Goal: Transaction & Acquisition: Register for event/course

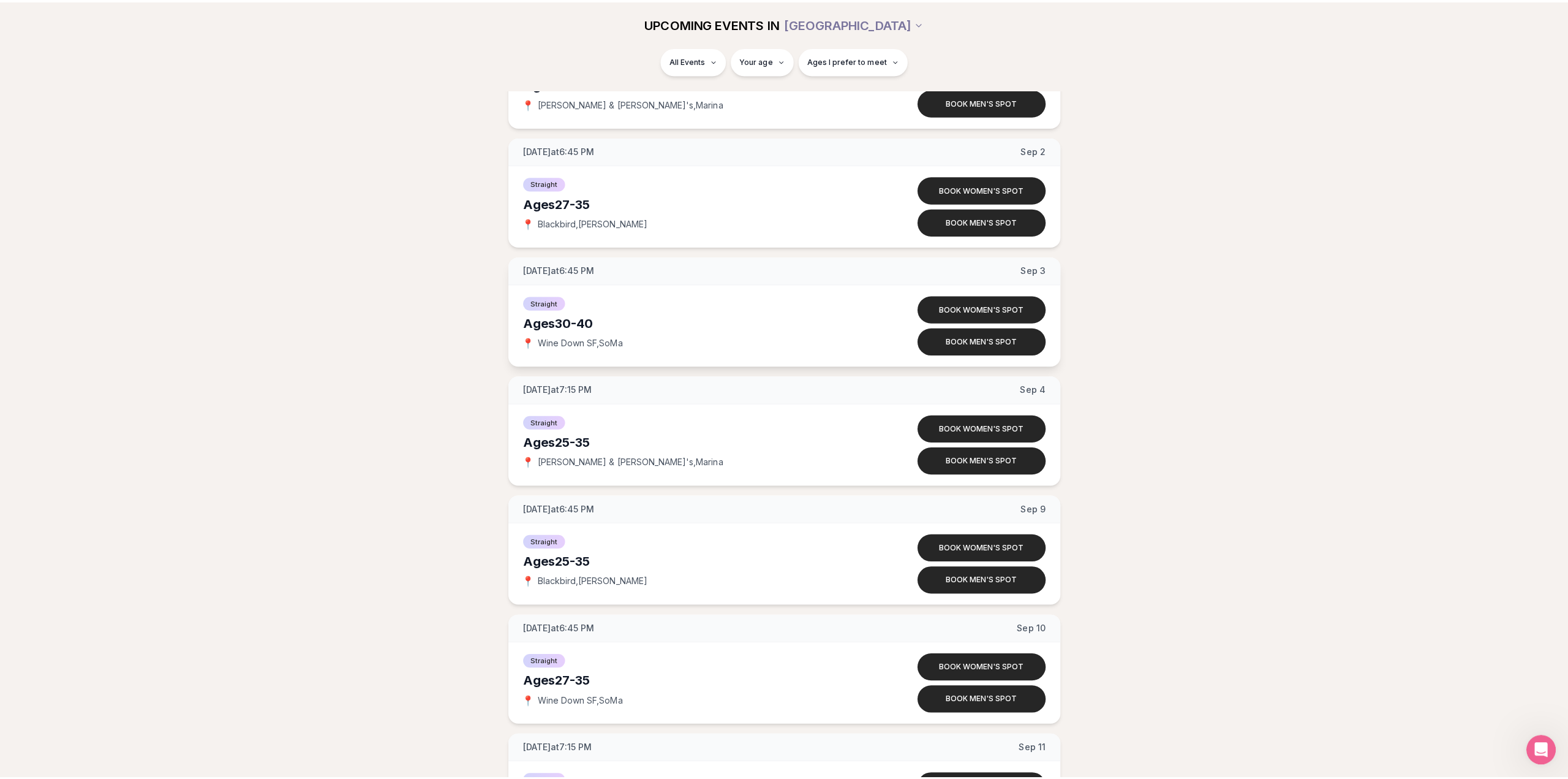
scroll to position [980, 0]
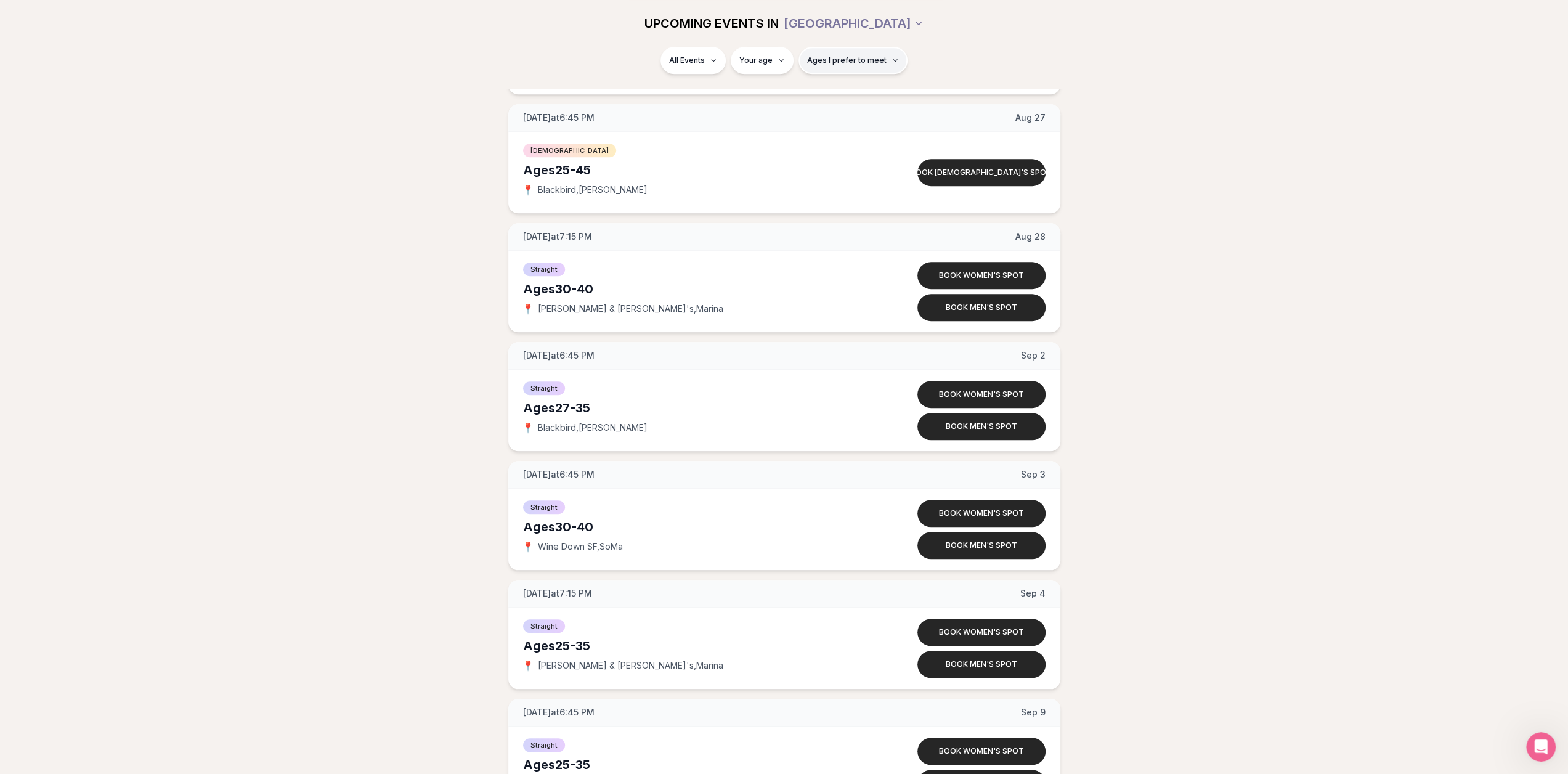
click at [893, 64] on button "Ages I prefer to meet" at bounding box center [853, 60] width 109 height 27
click at [763, 62] on html "Back to home luvvly LOW-PRESSURE SPEED DATING How it Works 💗 3,000 + monthly fi…" at bounding box center [784, 617] width 1568 height 3205
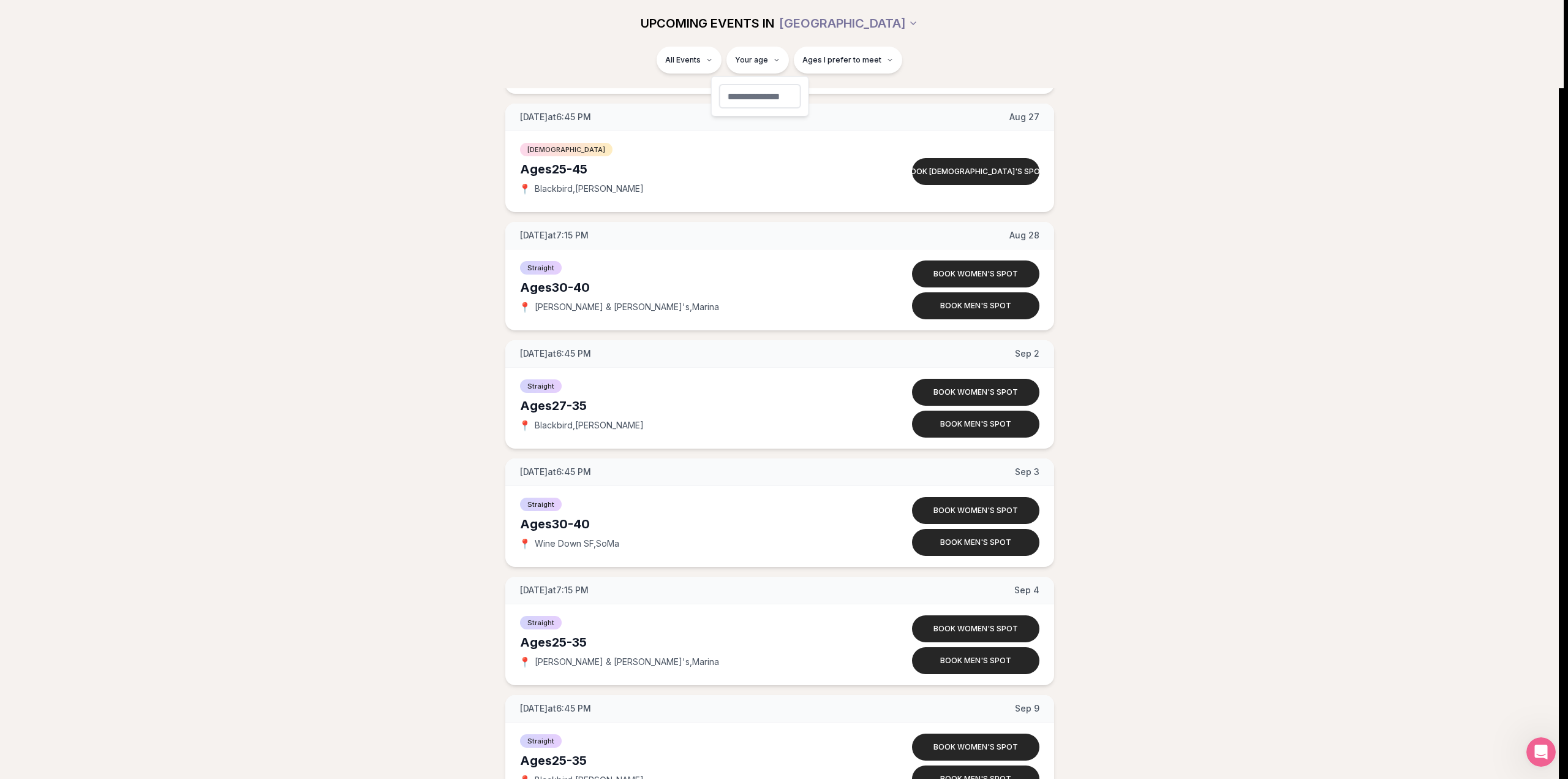
click at [752, 96] on input "number" at bounding box center [760, 96] width 82 height 25
type input "**"
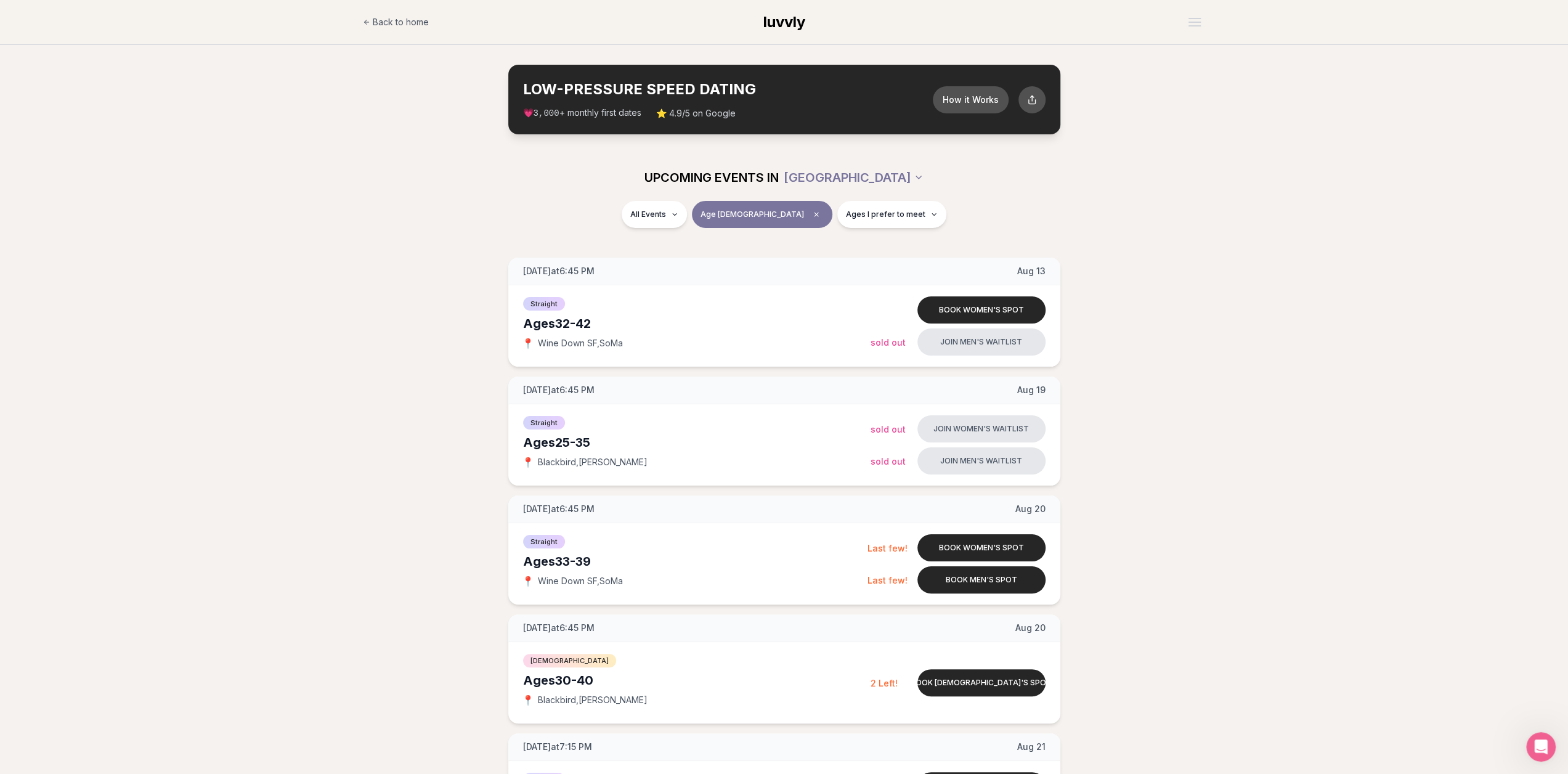
click at [872, 214] on span "Ages I prefer to meet" at bounding box center [886, 214] width 80 height 10
click at [835, 245] on span "Younger than me" at bounding box center [850, 244] width 69 height 12
click at [808, 245] on button "Younger than me" at bounding box center [803, 243] width 10 height 10
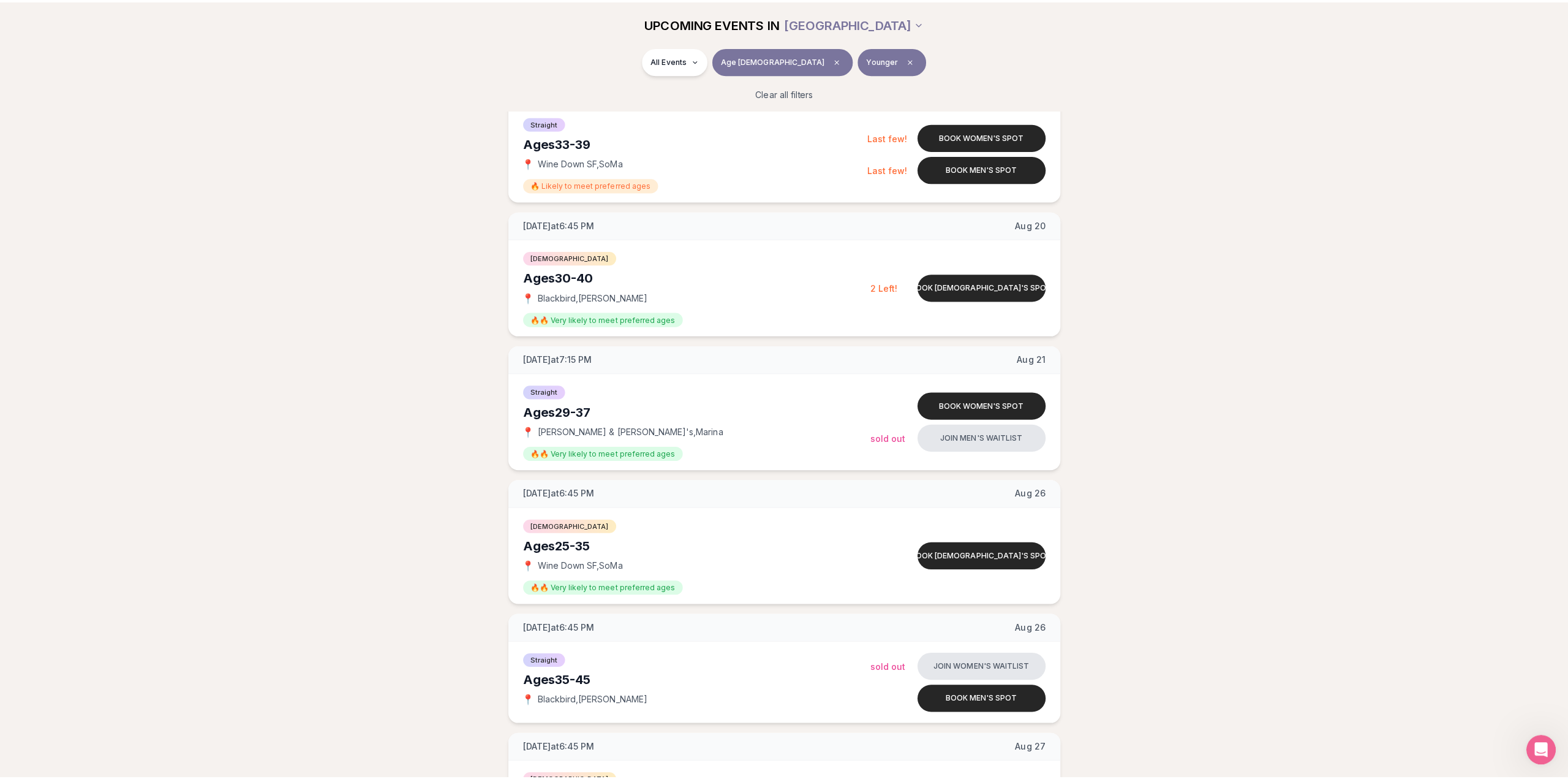
scroll to position [490, 0]
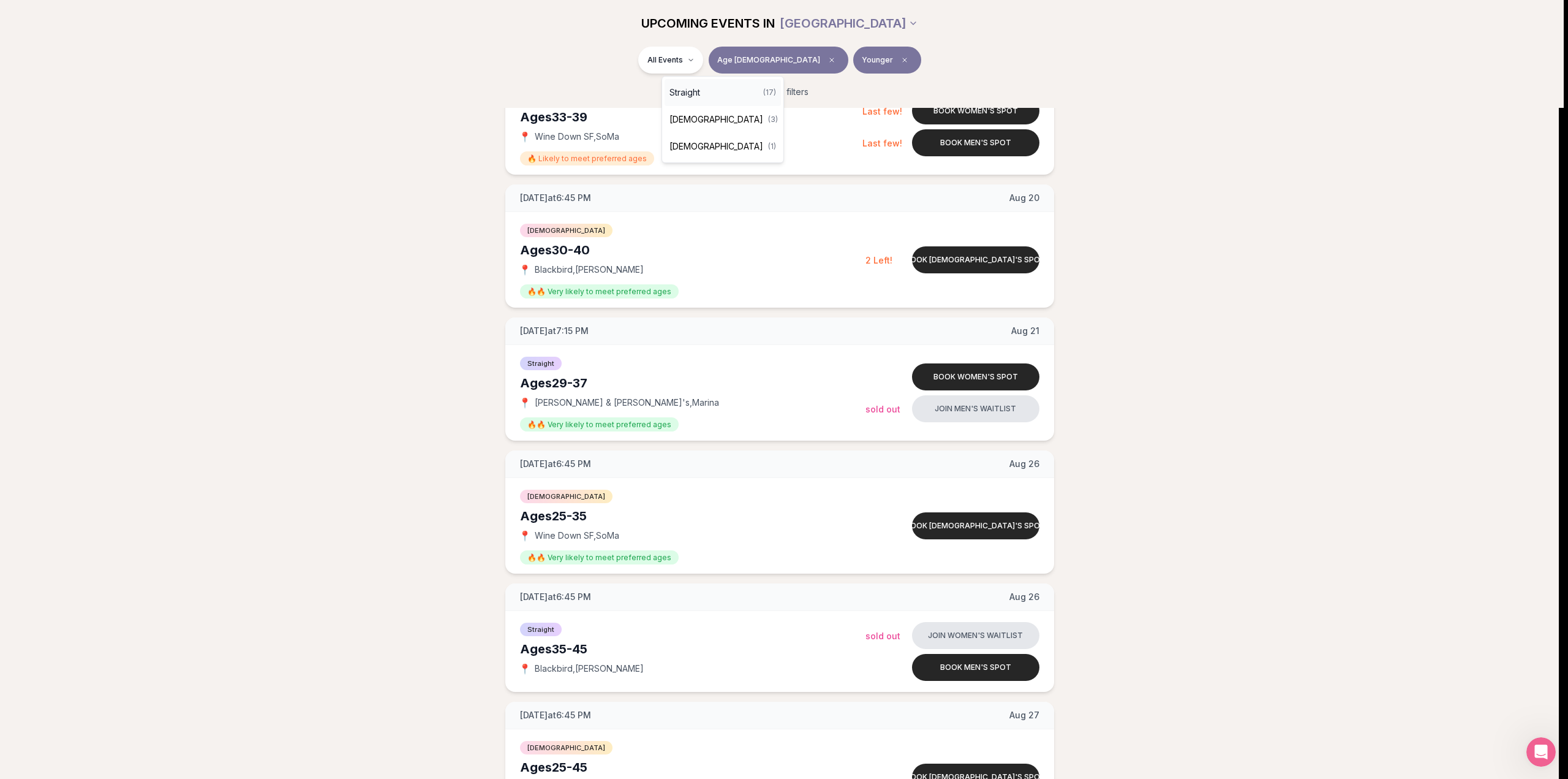
click at [697, 91] on span "Straight" at bounding box center [684, 92] width 31 height 12
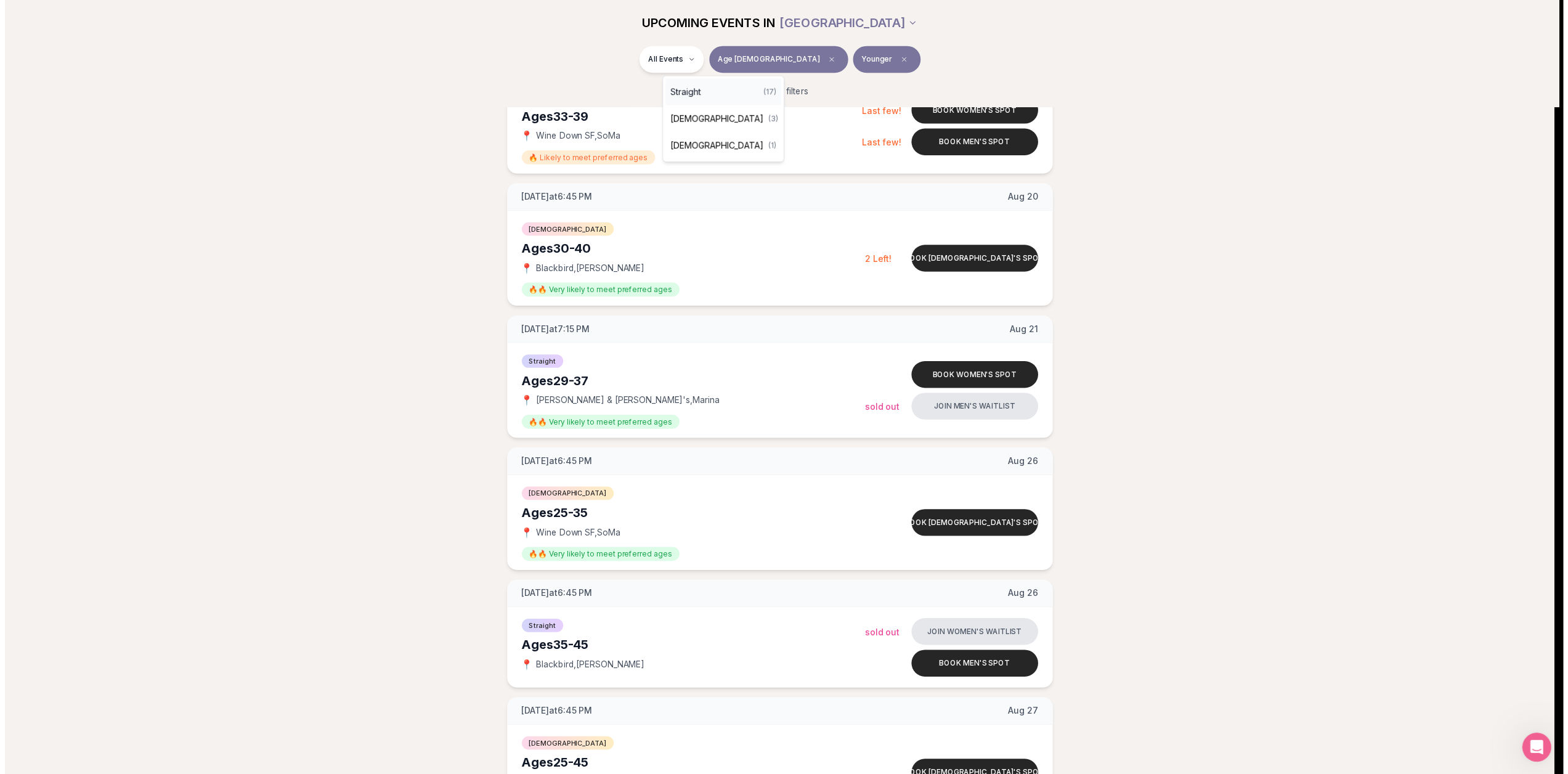
scroll to position [0, 0]
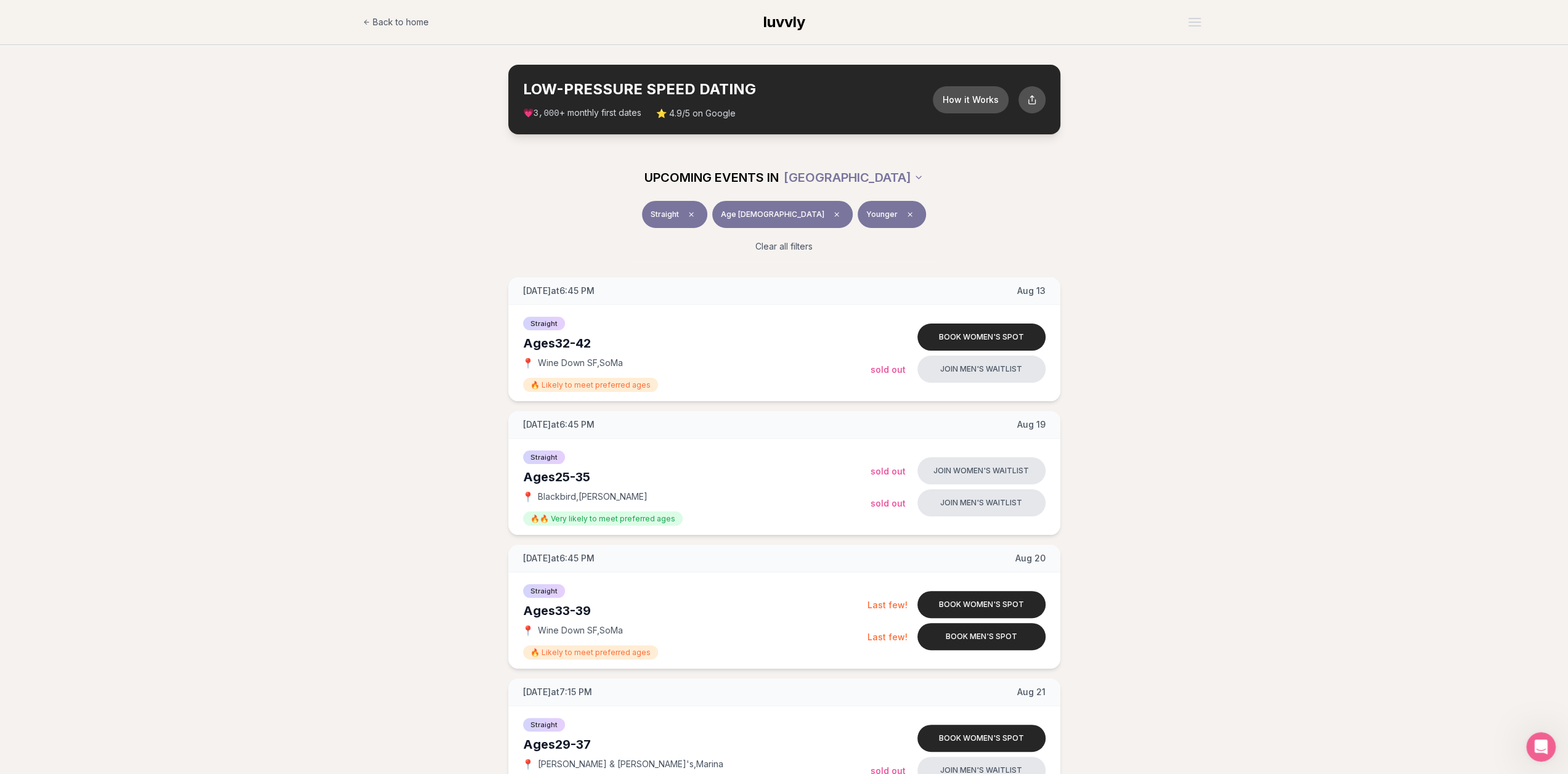
click at [775, 215] on span "Age [DEMOGRAPHIC_DATA]" at bounding box center [772, 214] width 103 height 10
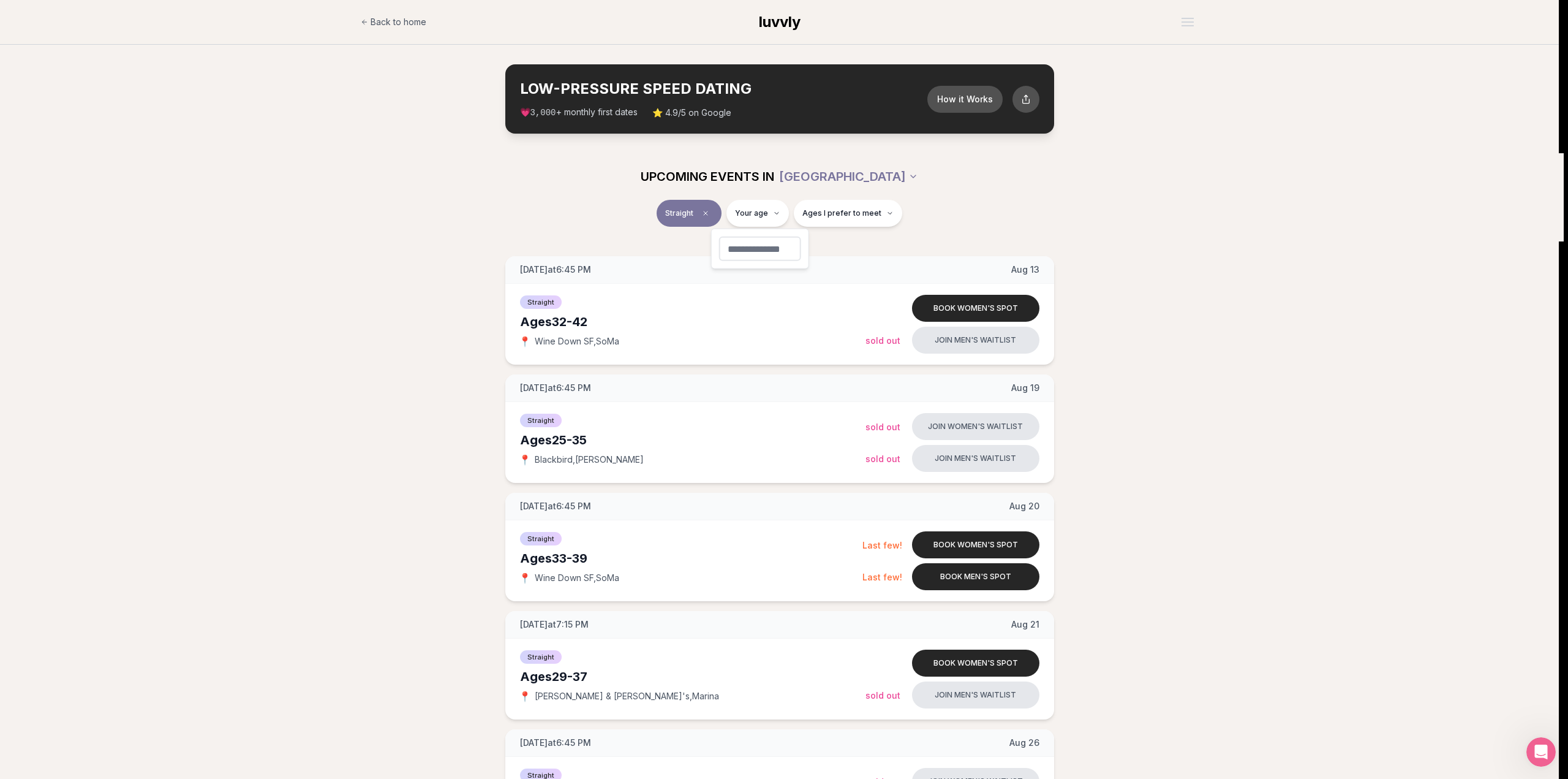
click at [763, 251] on input "number" at bounding box center [760, 249] width 82 height 25
type input "**"
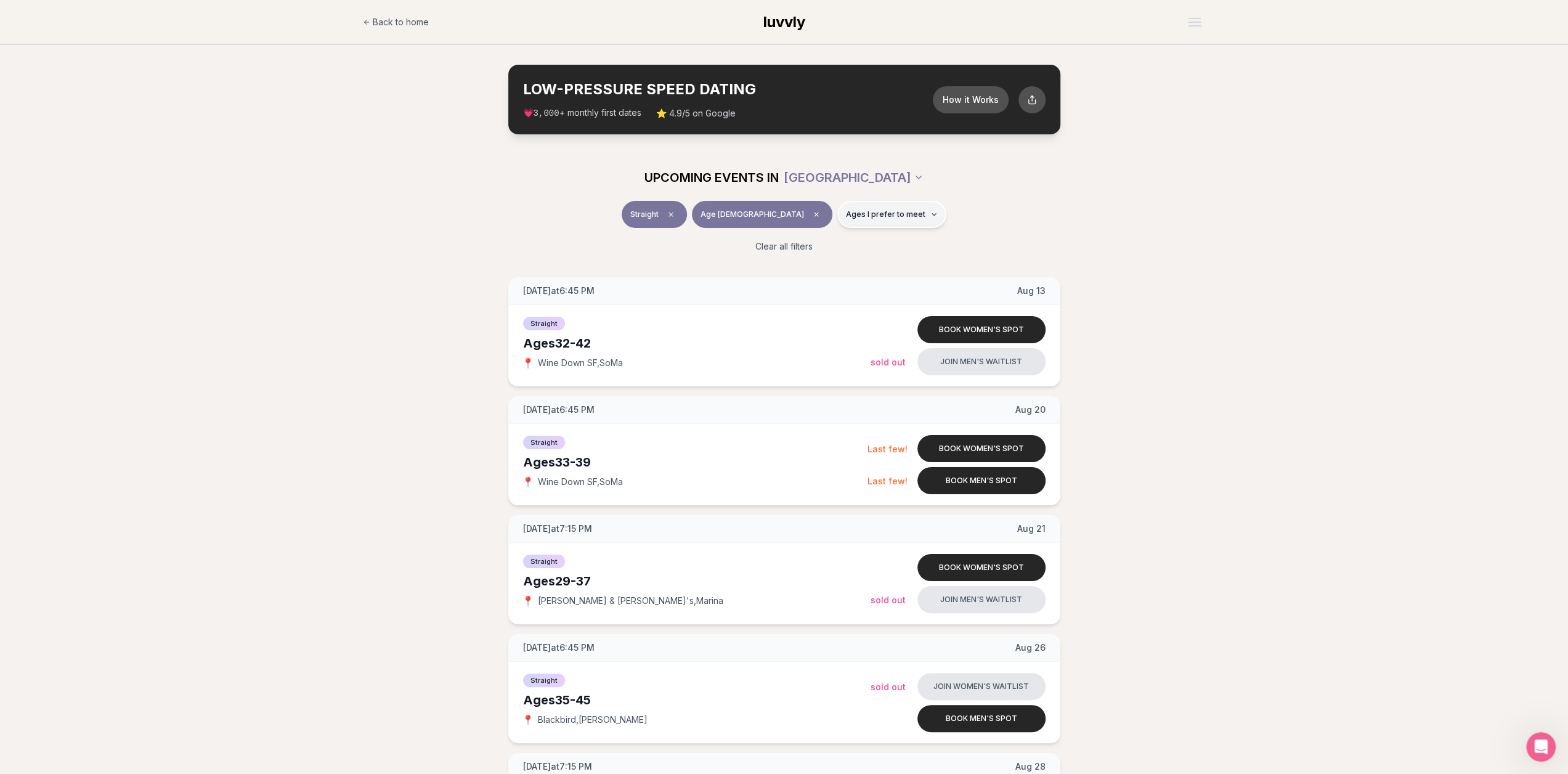
click at [871, 212] on span "Ages I prefer to meet" at bounding box center [886, 214] width 80 height 10
click at [842, 242] on span "Younger than me" at bounding box center [850, 244] width 69 height 12
click at [808, 242] on button "Younger than me" at bounding box center [803, 243] width 10 height 10
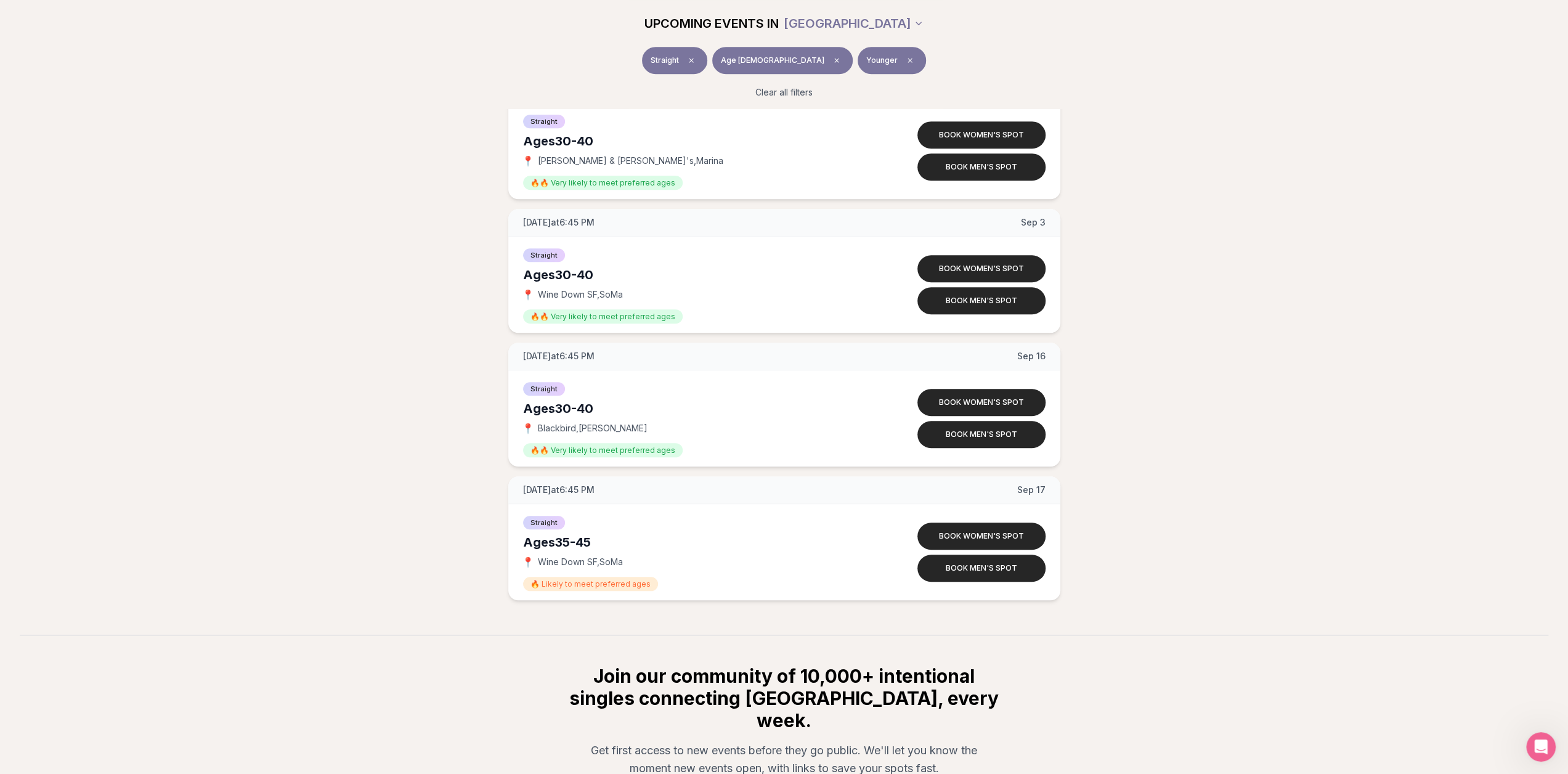
scroll to position [739, 0]
